Goal: Task Accomplishment & Management: Complete application form

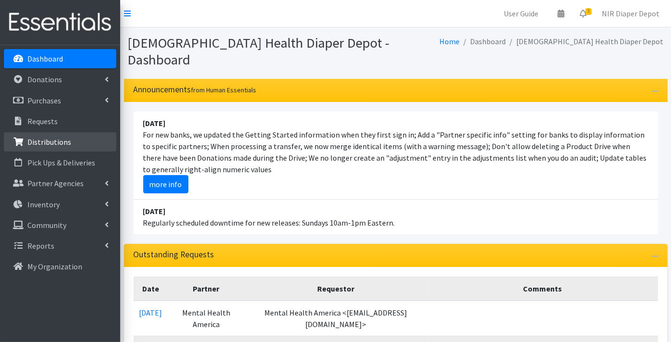
click at [49, 140] on p "Distributions" at bounding box center [49, 142] width 44 height 10
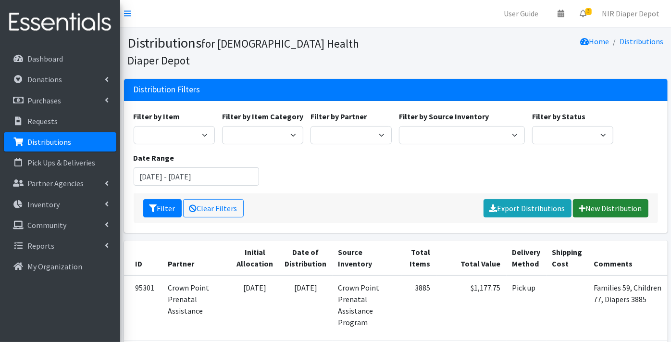
click at [615, 199] on link "New Distribution" at bounding box center [610, 208] width 75 height 18
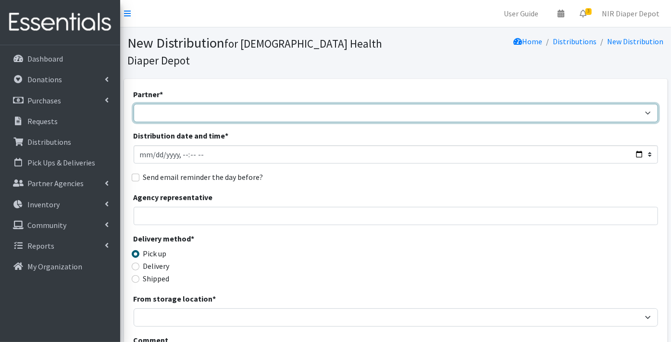
click at [168, 104] on select "ANEW Minitries Crown Point Prenatal Assistance [PERSON_NAME] Prenatal Assistanc…" at bounding box center [396, 113] width 525 height 18
select select "2984"
click at [134, 104] on select "ANEW Minitries Crown Point Prenatal Assistance [PERSON_NAME] Prenatal Assistanc…" at bounding box center [396, 113] width 525 height 18
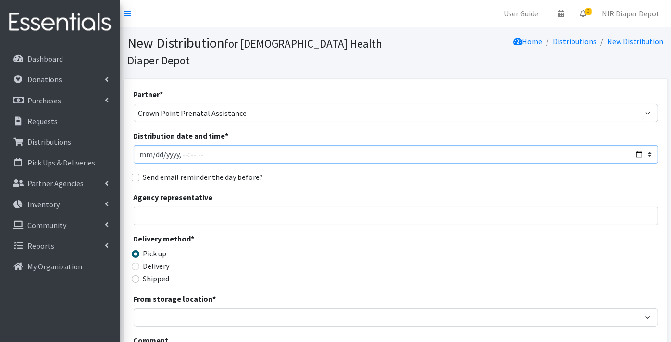
click at [152, 145] on input "Distribution date and time *" at bounding box center [396, 154] width 525 height 18
type input "[DATE]T23:59"
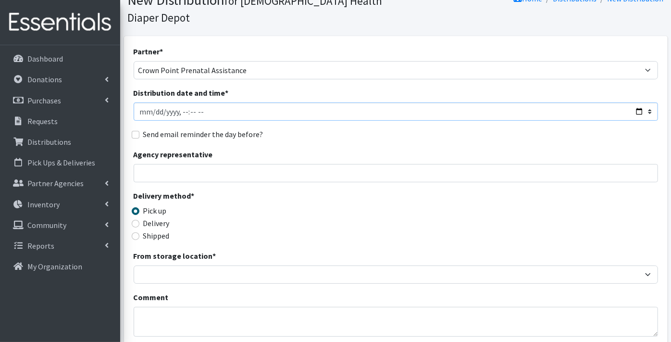
scroll to position [53, 0]
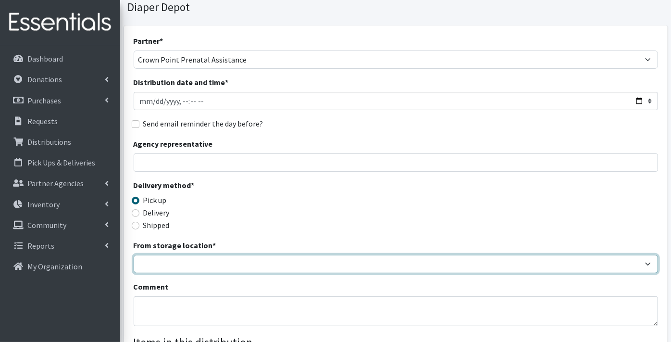
click at [155, 255] on select "Crown Point Bulk Storage Crown Point Prenatal Assistance Program Grant Car Seat…" at bounding box center [396, 264] width 525 height 18
select select "306"
click at [134, 255] on select "Crown Point Bulk Storage Crown Point Prenatal Assistance Program Grant Car Seat…" at bounding box center [396, 264] width 525 height 18
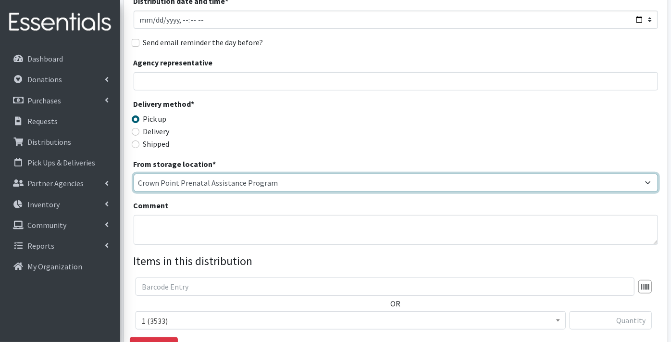
scroll to position [214, 0]
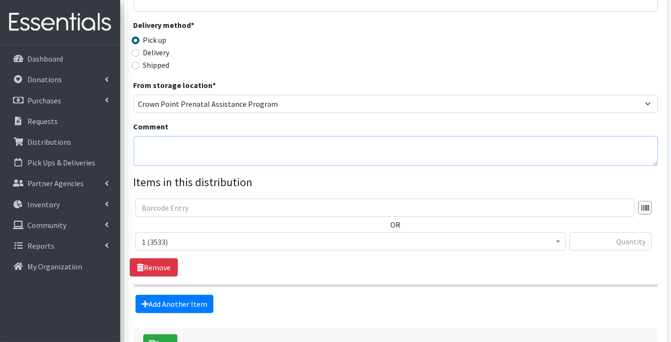
click at [174, 136] on textarea "Comment" at bounding box center [396, 151] width 525 height 30
type textarea "Families 32, Children 47, Diapers 2417"
click at [200, 235] on span "1 (3533)" at bounding box center [351, 241] width 418 height 13
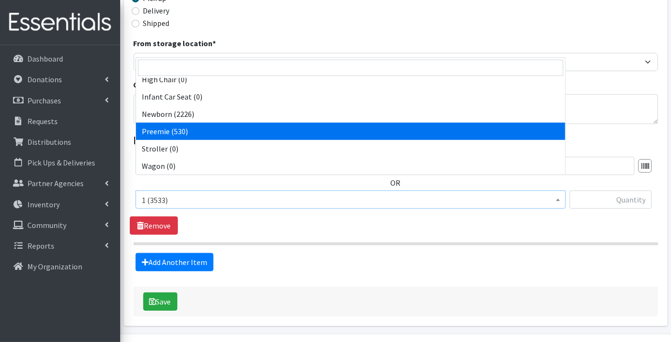
scroll to position [265, 0]
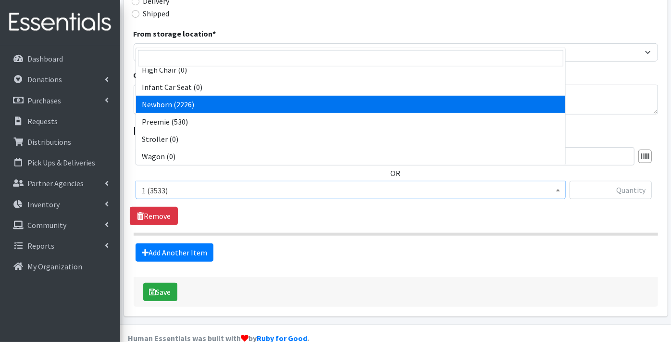
select select "9184"
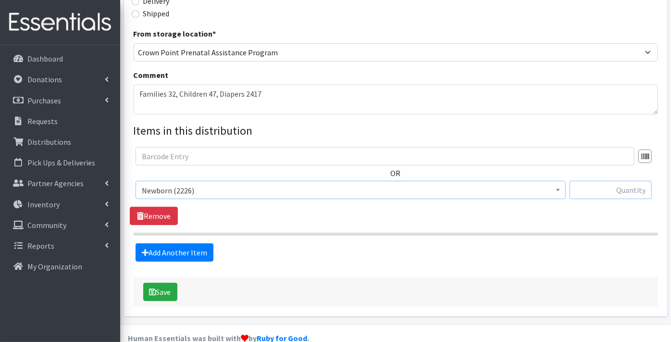
click at [587, 181] on input "text" at bounding box center [611, 190] width 82 height 18
type input "6"
type input "76"
click at [186, 243] on link "Add Another Item" at bounding box center [175, 252] width 78 height 18
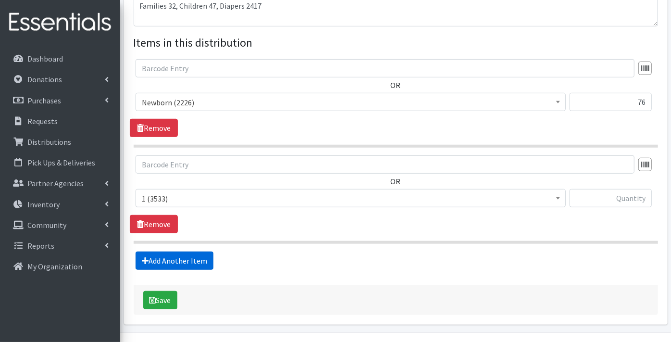
scroll to position [361, 0]
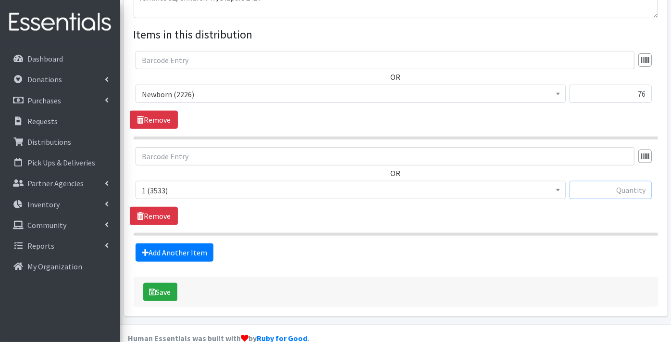
click at [616, 181] on input "text" at bounding box center [611, 190] width 82 height 18
type input "68"
click at [160, 243] on link "Add Another Item" at bounding box center [175, 252] width 78 height 18
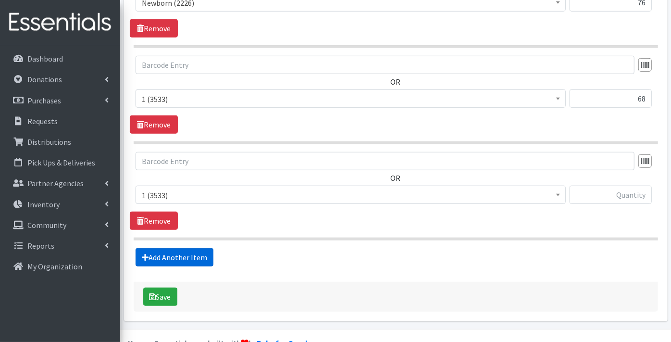
scroll to position [457, 0]
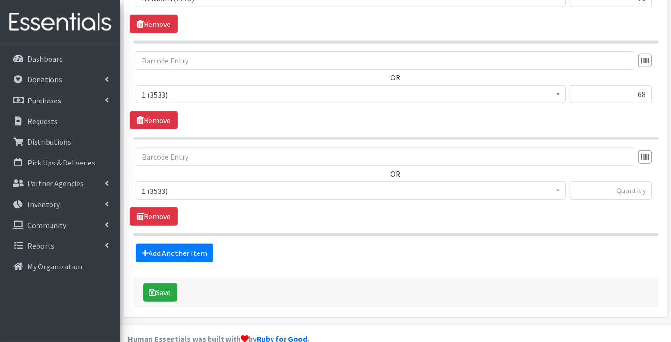
click at [163, 184] on span "1 (3533)" at bounding box center [351, 190] width 418 height 13
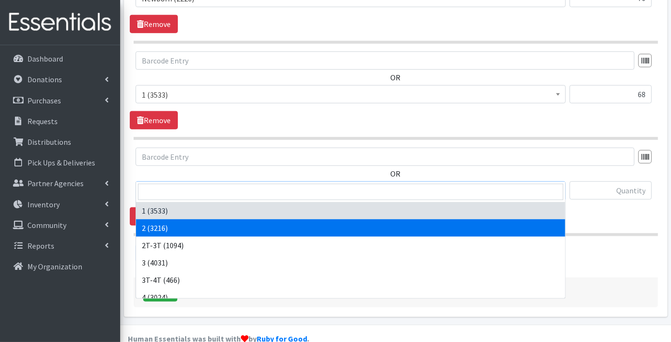
select select "9186"
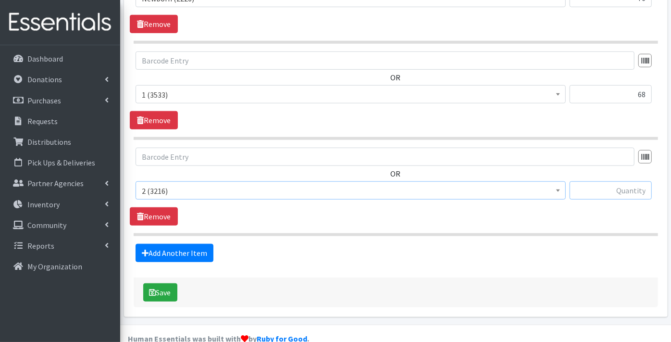
click at [591, 181] on input "text" at bounding box center [611, 190] width 82 height 18
type input "296"
click at [186, 244] on link "Add Another Item" at bounding box center [175, 253] width 78 height 18
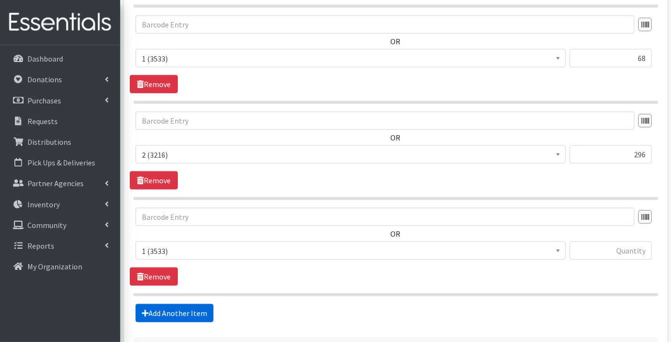
scroll to position [552, 0]
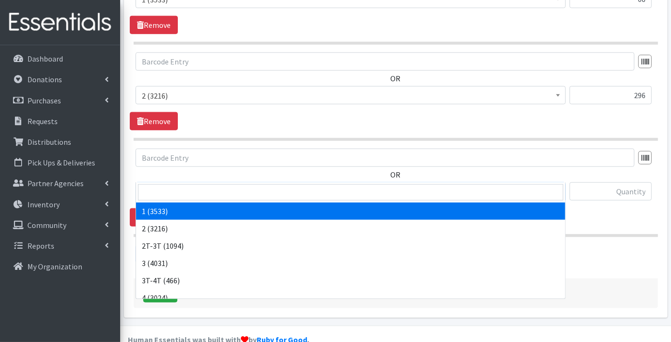
click at [163, 185] on span "1 (3533)" at bounding box center [351, 191] width 418 height 13
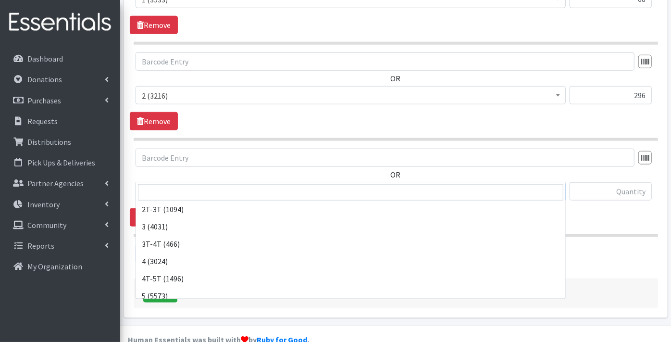
scroll to position [53, 0]
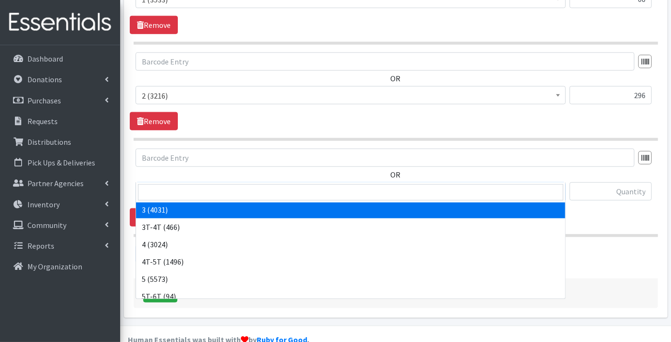
select select "9187"
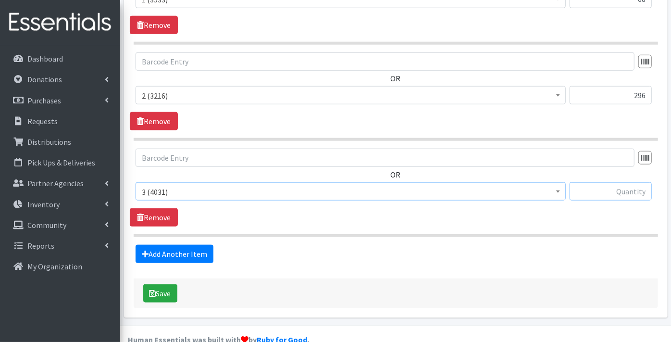
click at [614, 182] on input "text" at bounding box center [611, 191] width 82 height 18
type input "398"
click at [175, 245] on link "Add Another Item" at bounding box center [175, 254] width 78 height 18
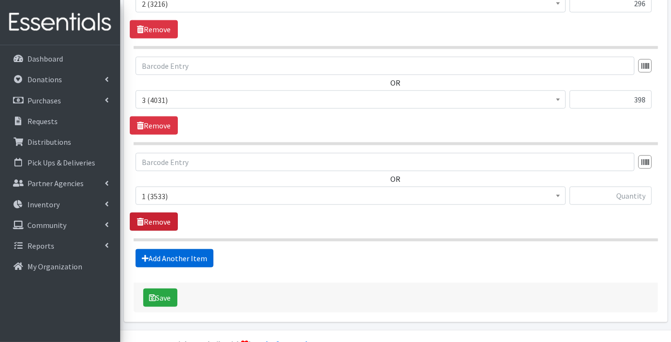
scroll to position [648, 0]
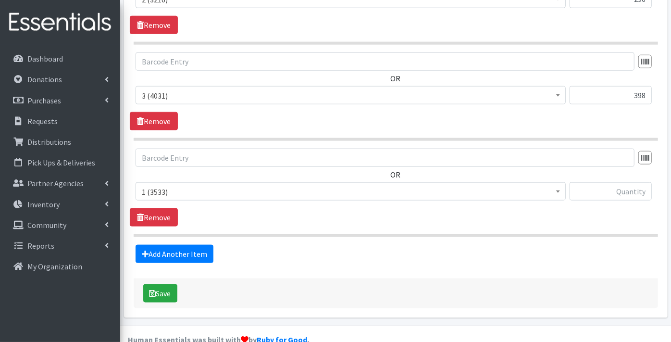
click at [163, 185] on span "1 (3533)" at bounding box center [351, 191] width 418 height 13
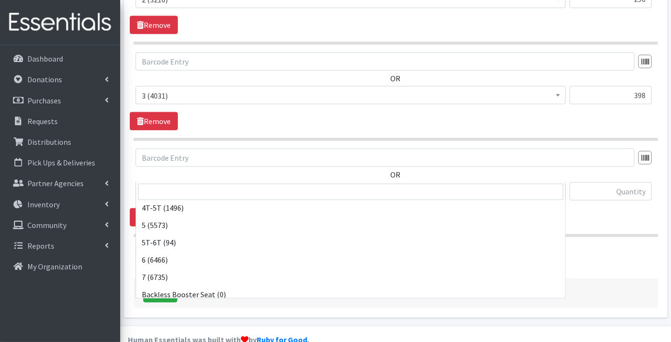
scroll to position [53, 0]
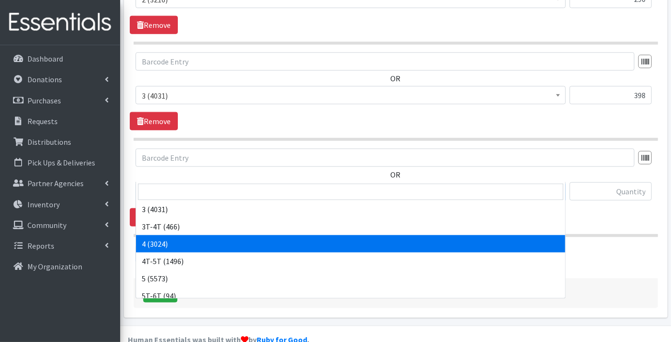
select select "9188"
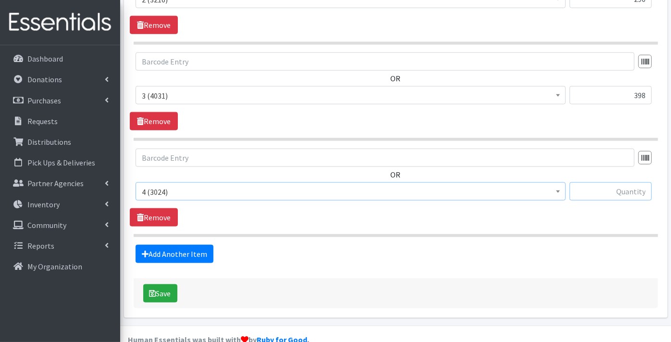
click at [600, 182] on input "text" at bounding box center [611, 191] width 82 height 18
type input "406"
click at [167, 245] on link "Add Another Item" at bounding box center [175, 254] width 78 height 18
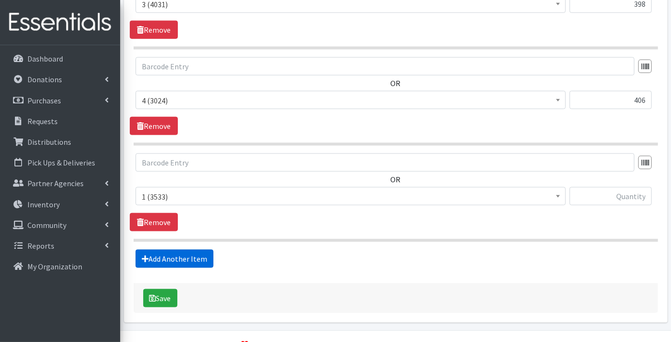
scroll to position [744, 0]
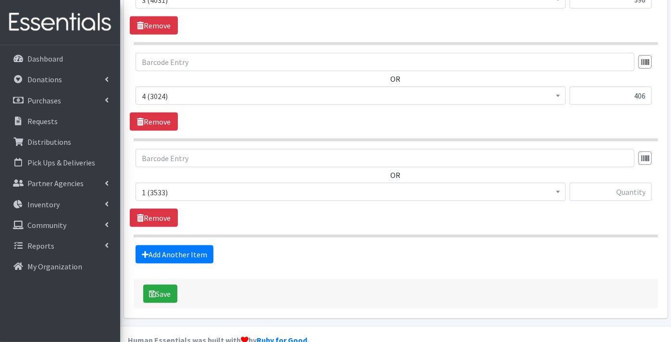
click at [156, 186] on span "1 (3533)" at bounding box center [351, 192] width 418 height 13
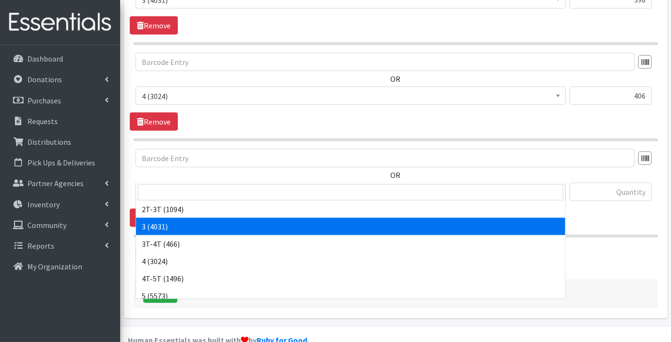
scroll to position [53, 0]
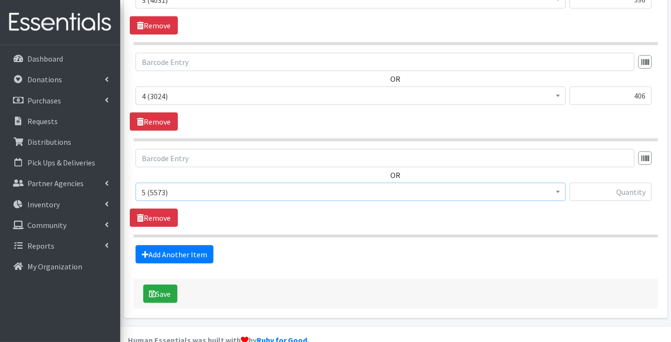
select select "9189"
click at [593, 183] on input "text" at bounding box center [611, 192] width 82 height 18
type input "512"
click at [167, 245] on link "Add Another Item" at bounding box center [175, 254] width 78 height 18
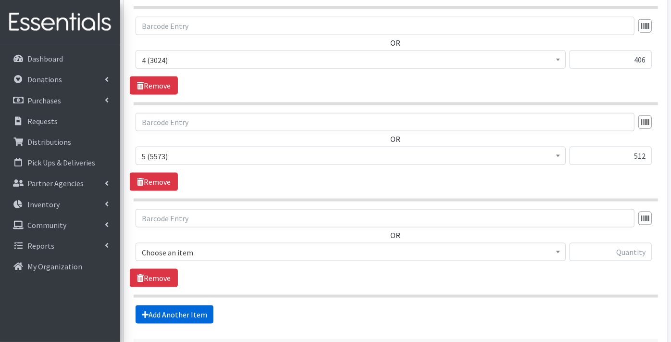
scroll to position [840, 0]
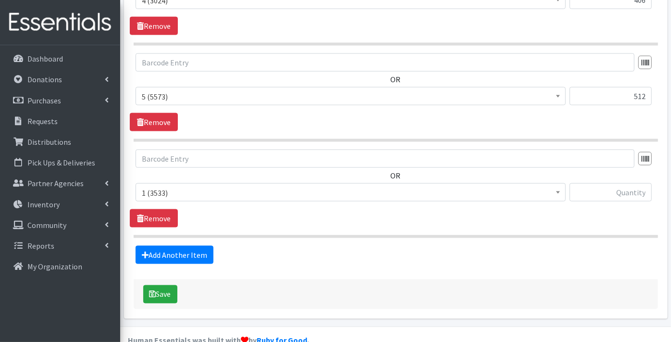
click at [156, 186] on span "1 (3533)" at bounding box center [351, 192] width 418 height 13
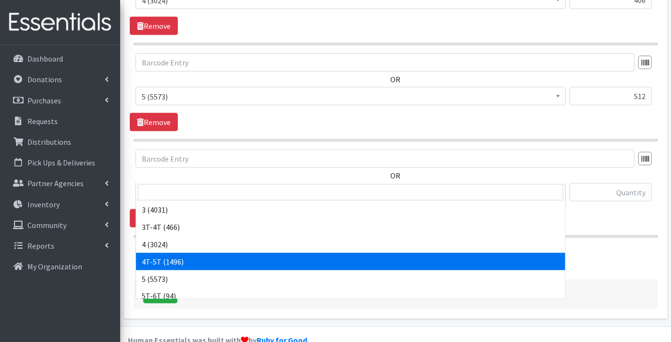
scroll to position [107, 0]
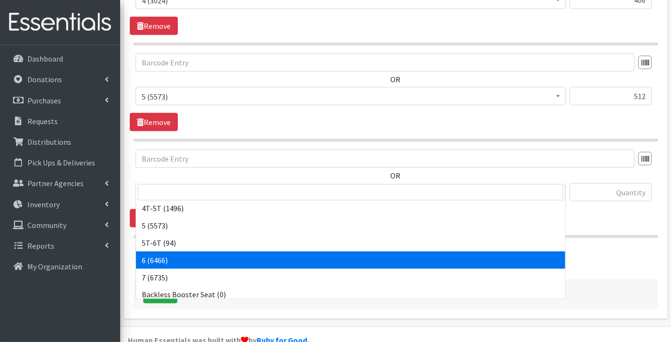
select select "9190"
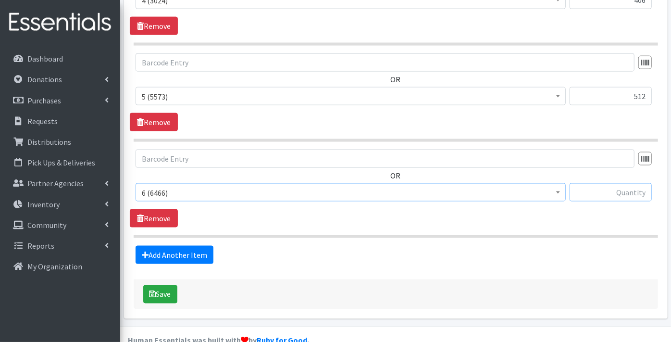
click at [602, 183] on input "text" at bounding box center [611, 192] width 82 height 18
type input "350"
click at [194, 246] on link "Add Another Item" at bounding box center [175, 255] width 78 height 18
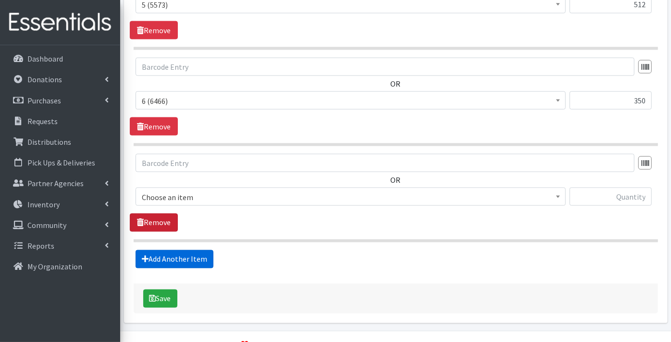
scroll to position [935, 0]
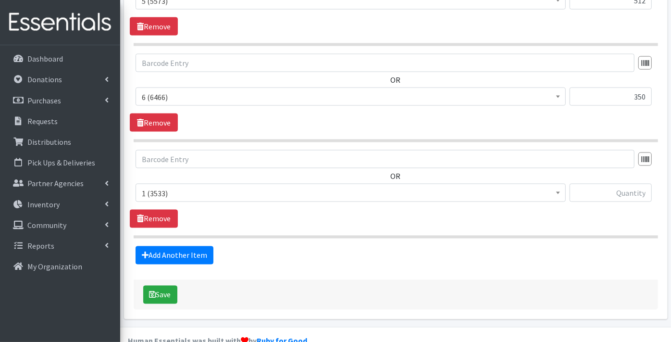
click at [164, 187] on span "1 (3533)" at bounding box center [351, 193] width 418 height 13
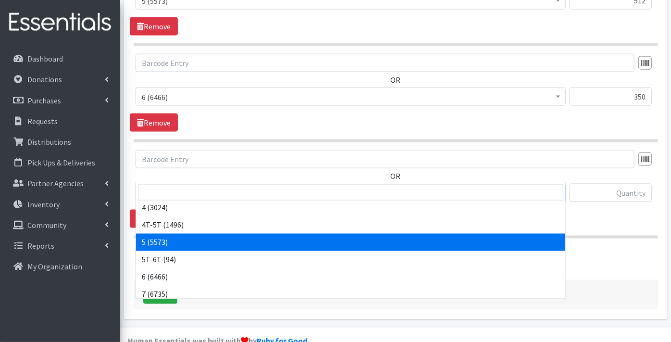
scroll to position [107, 0]
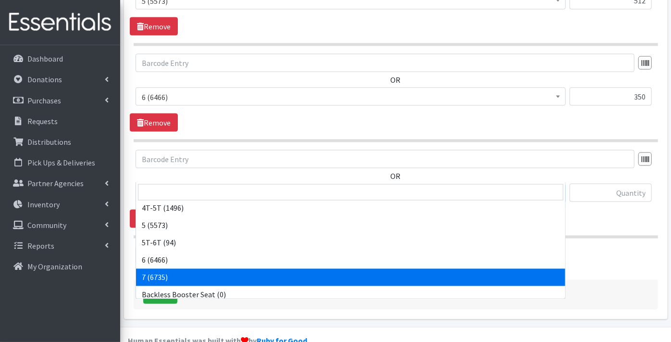
select select "11517"
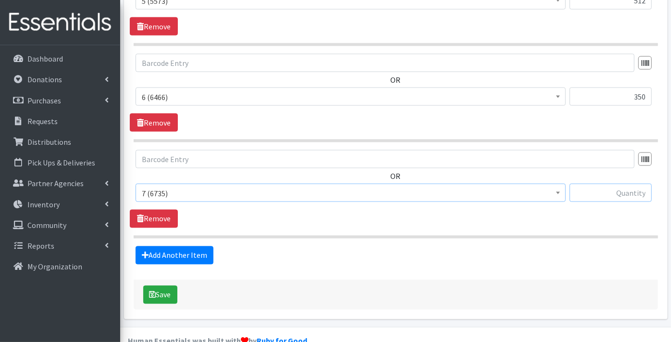
click at [631, 184] on input "text" at bounding box center [611, 193] width 82 height 18
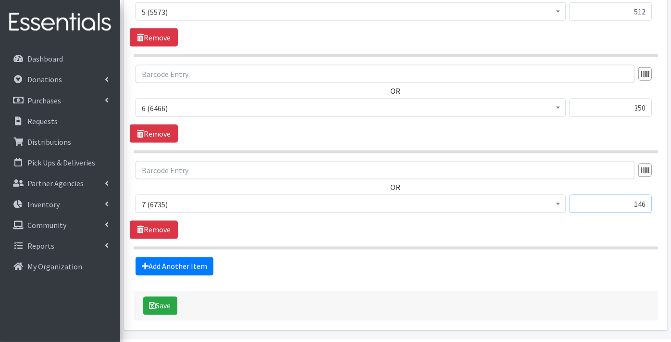
scroll to position [935, 0]
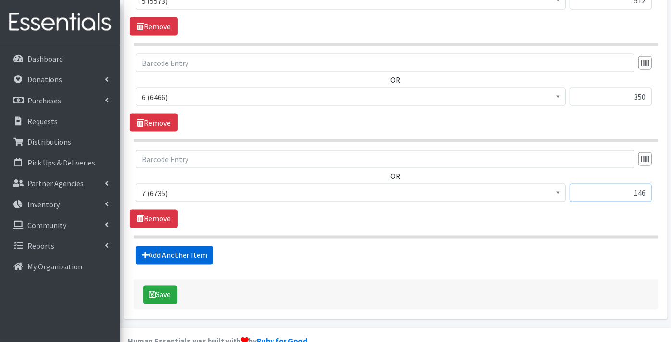
type input "146"
click at [172, 246] on link "Add Another Item" at bounding box center [175, 255] width 78 height 18
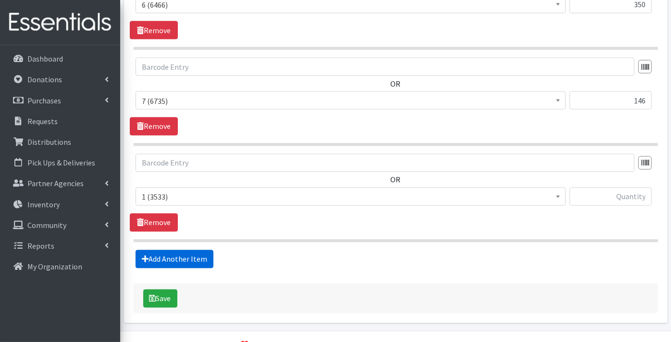
scroll to position [1031, 0]
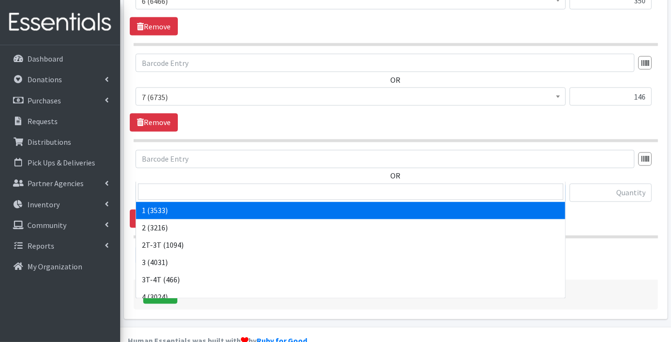
click at [159, 187] on span "1 (3533)" at bounding box center [351, 193] width 418 height 13
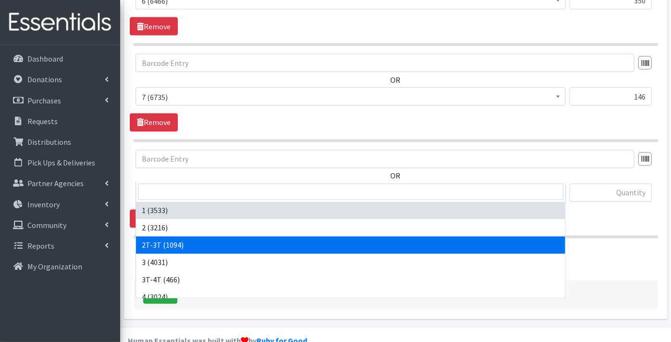
select select "11868"
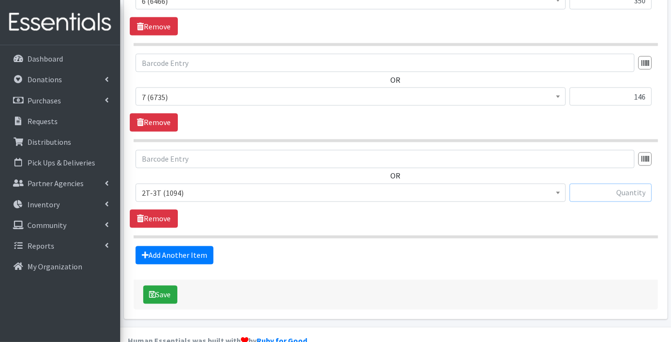
click at [608, 184] on input "text" at bounding box center [611, 193] width 82 height 18
type input "47"
click at [181, 246] on link "Add Another Item" at bounding box center [175, 255] width 78 height 18
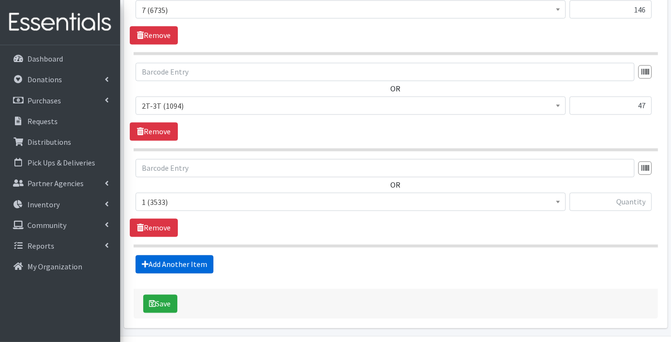
scroll to position [1127, 0]
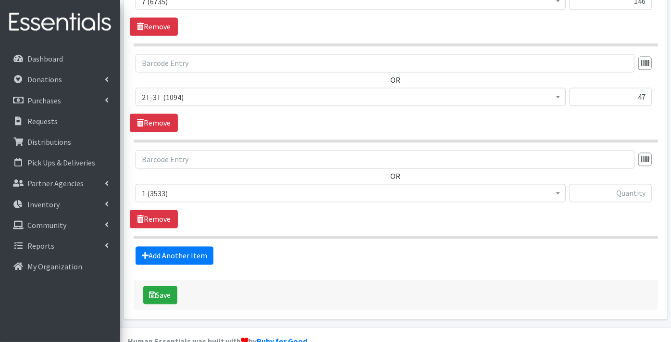
click at [176, 187] on span "1 (3533)" at bounding box center [351, 193] width 418 height 13
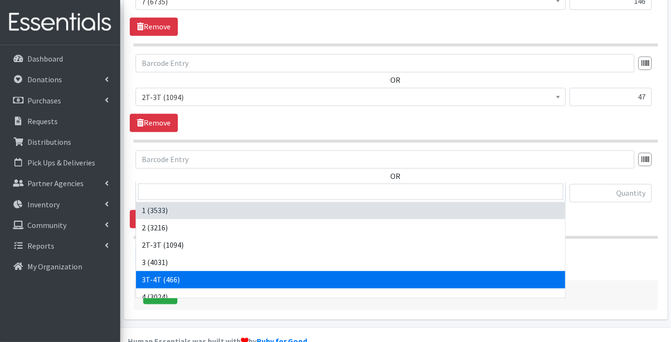
select select "11869"
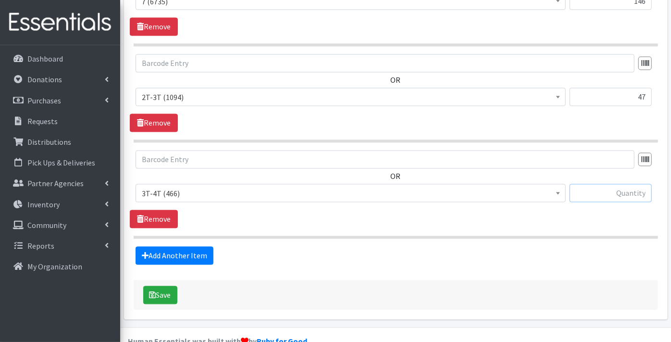
click at [590, 184] on input "text" at bounding box center [611, 193] width 82 height 18
type input "92"
click at [172, 247] on link "Add Another Item" at bounding box center [175, 256] width 78 height 18
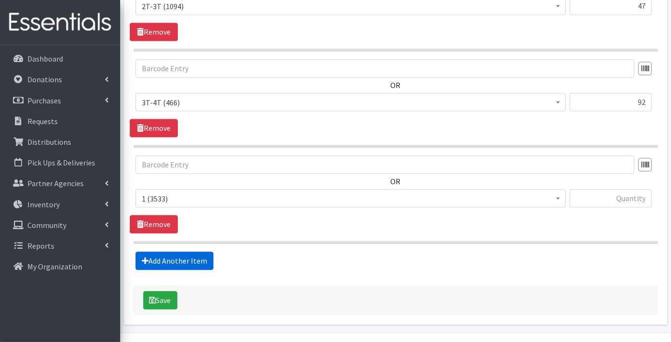
scroll to position [1222, 0]
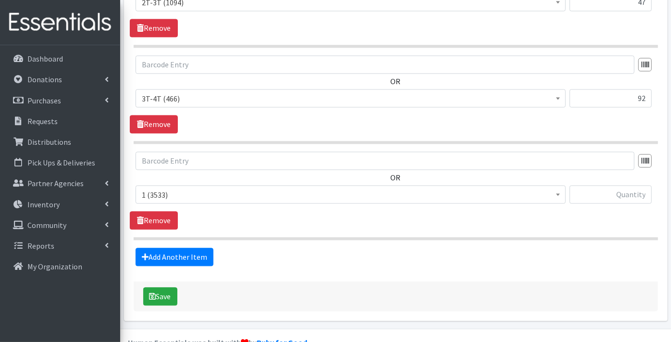
click at [164, 188] on span "1 (3533)" at bounding box center [351, 194] width 418 height 13
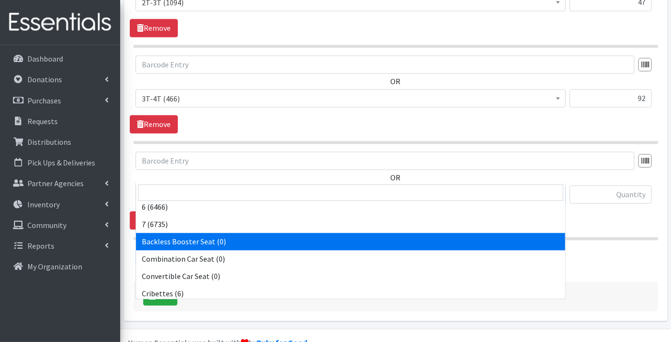
scroll to position [107, 0]
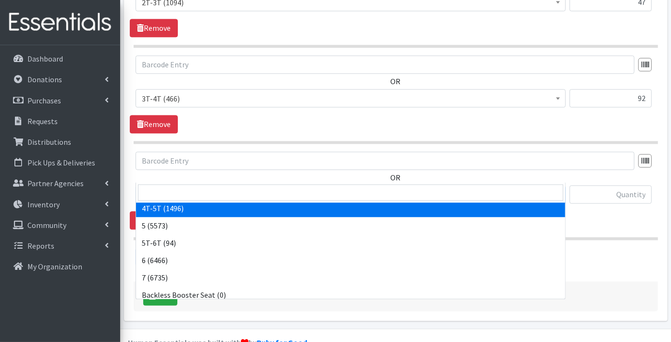
select select "11870"
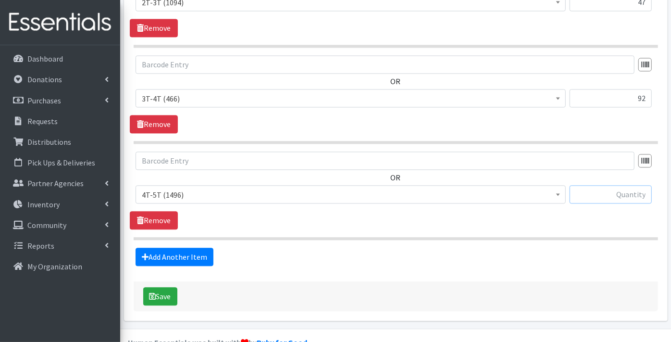
click at [608, 185] on input "text" at bounding box center [611, 194] width 82 height 18
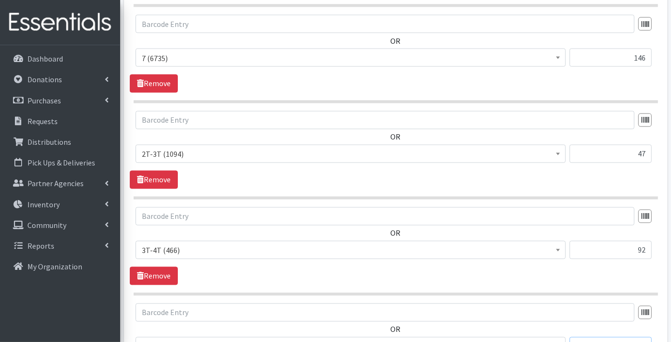
scroll to position [1222, 0]
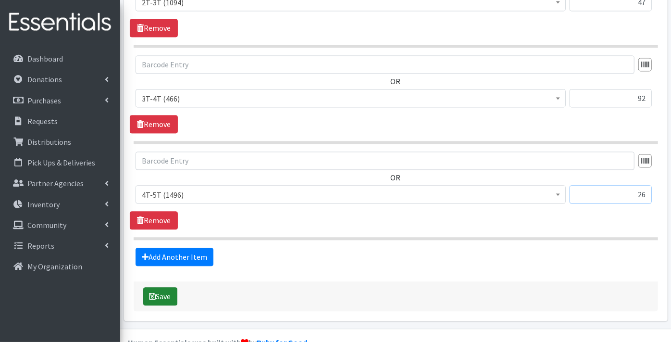
type input "26"
click at [168, 287] on button "Save" at bounding box center [160, 296] width 34 height 18
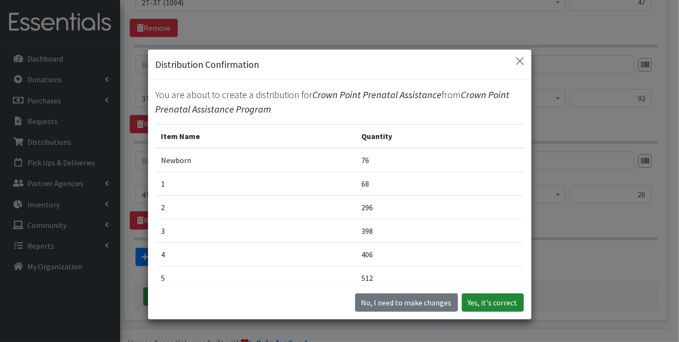
click at [496, 305] on button "Yes, it's correct" at bounding box center [493, 302] width 62 height 18
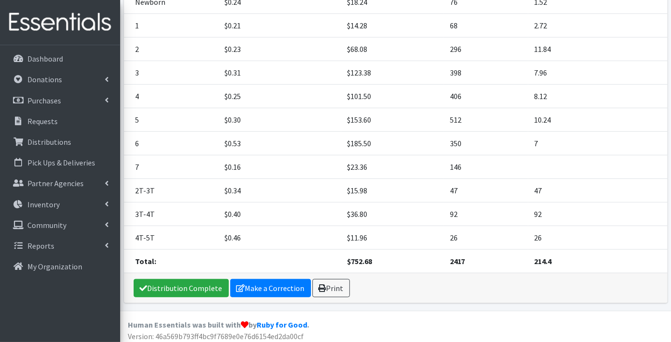
scroll to position [224, 0]
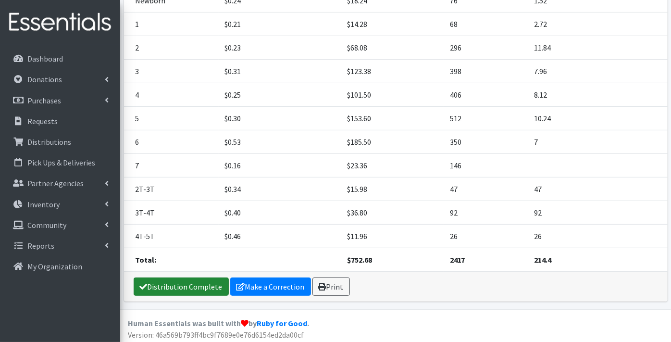
click at [185, 287] on link "Distribution Complete" at bounding box center [181, 286] width 95 height 18
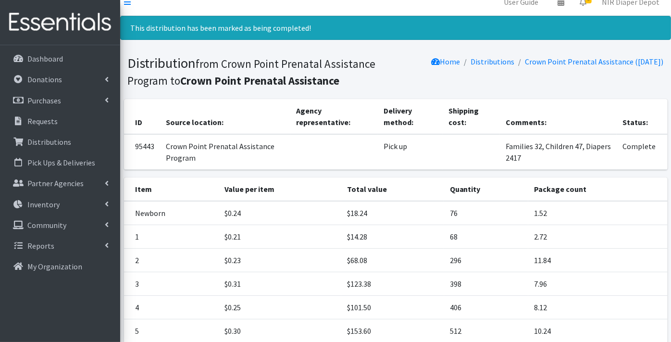
scroll to position [0, 0]
